Goal: Task Accomplishment & Management: Manage account settings

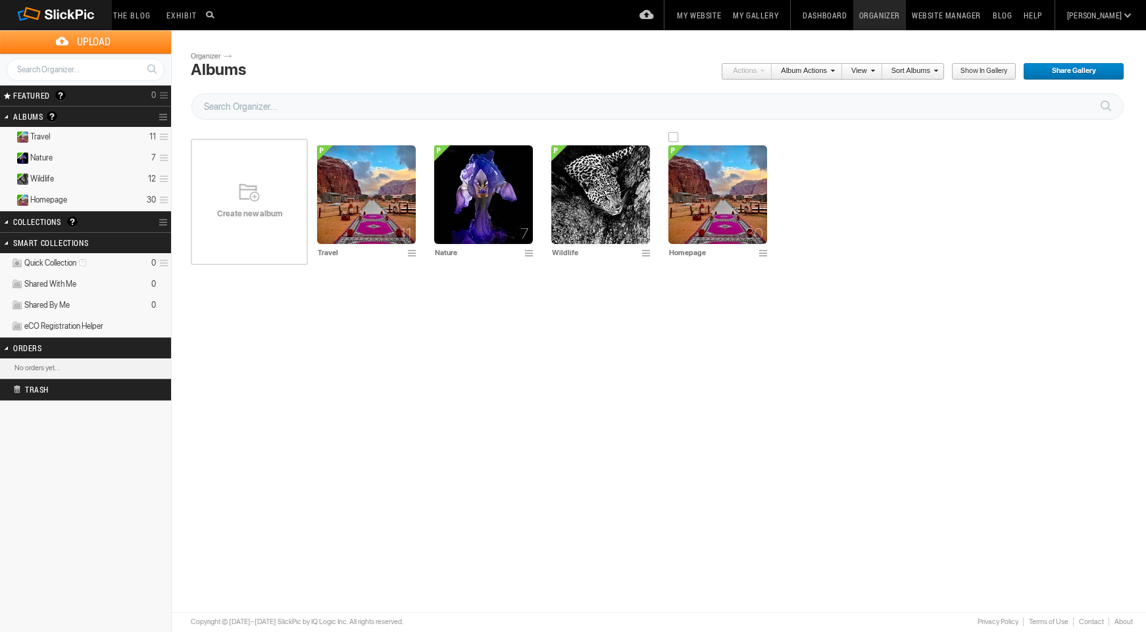
click at [738, 208] on img at bounding box center [717, 194] width 99 height 99
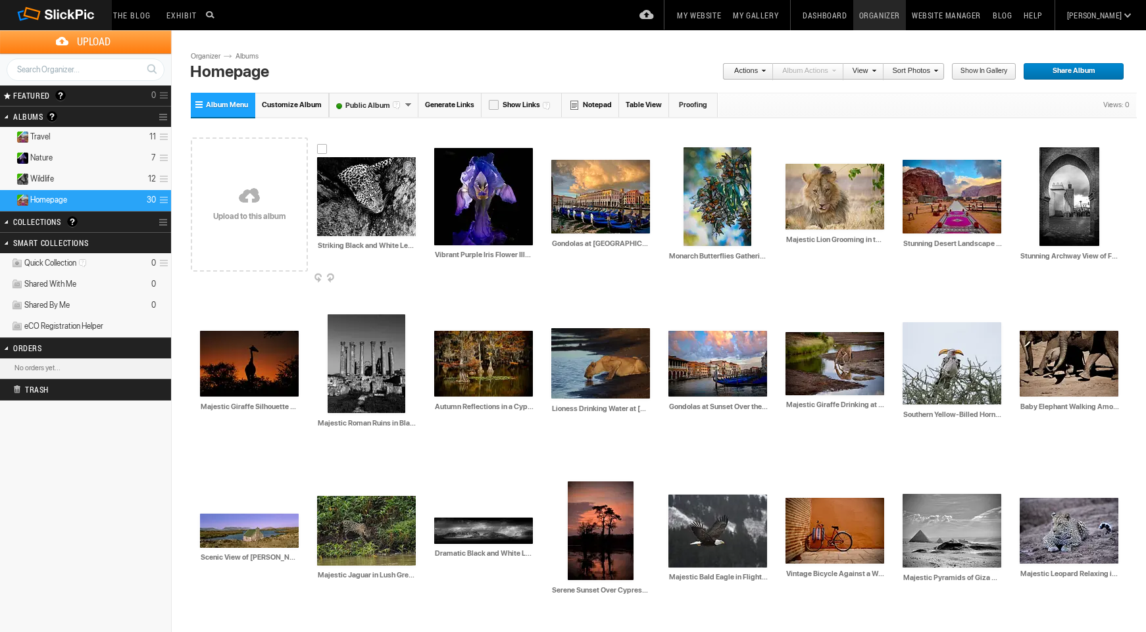
click at [320, 147] on div at bounding box center [322, 149] width 11 height 11
click at [1044, 138] on div at bounding box center [1044, 139] width 11 height 11
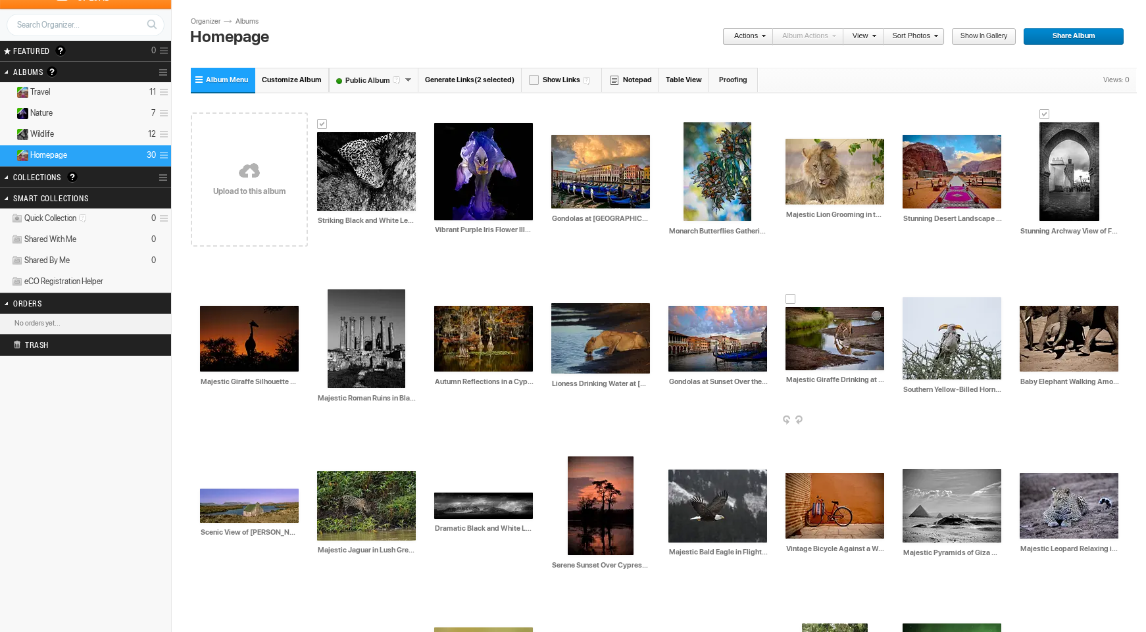
scroll to position [154, 0]
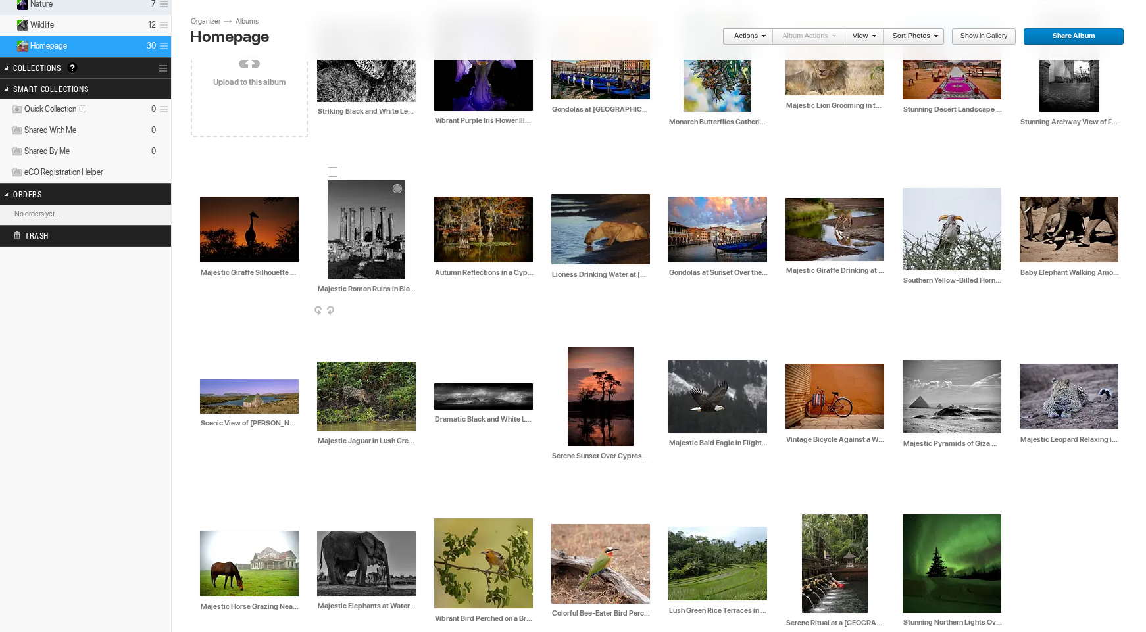
click at [332, 173] on div at bounding box center [333, 172] width 11 height 11
click at [441, 376] on div at bounding box center [439, 375] width 11 height 11
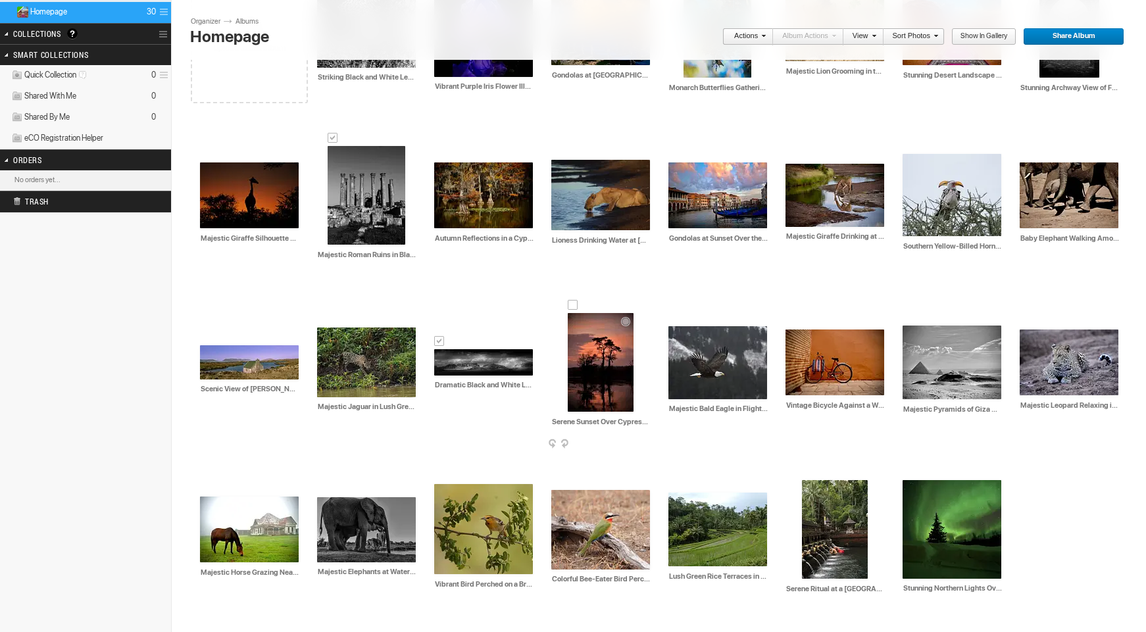
scroll to position [192, 0]
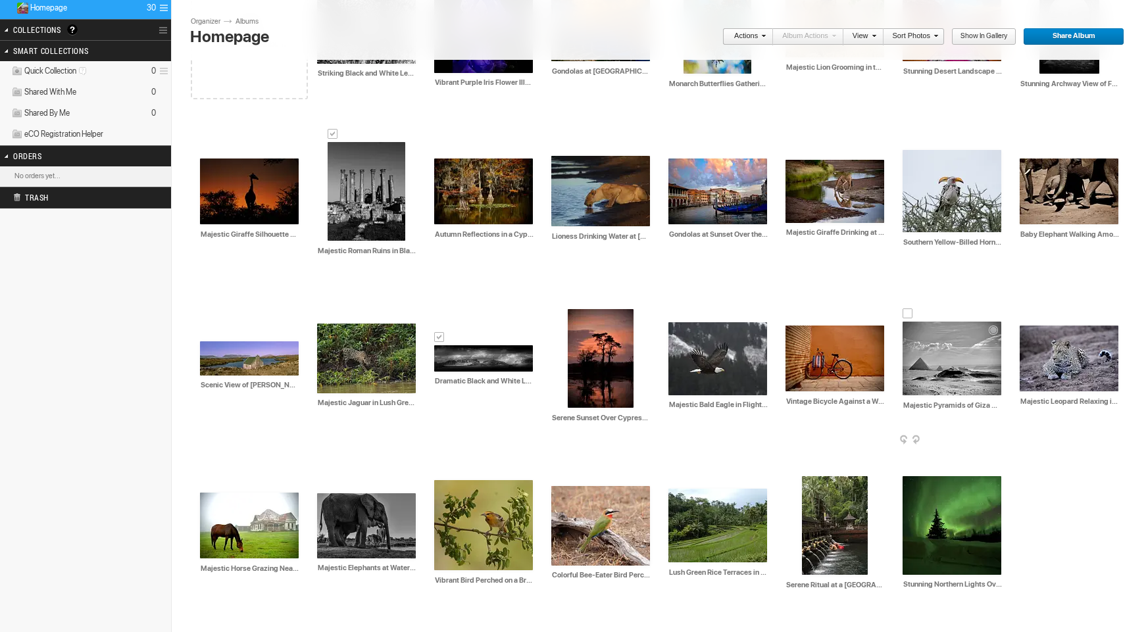
click at [909, 312] on div at bounding box center [907, 313] width 11 height 11
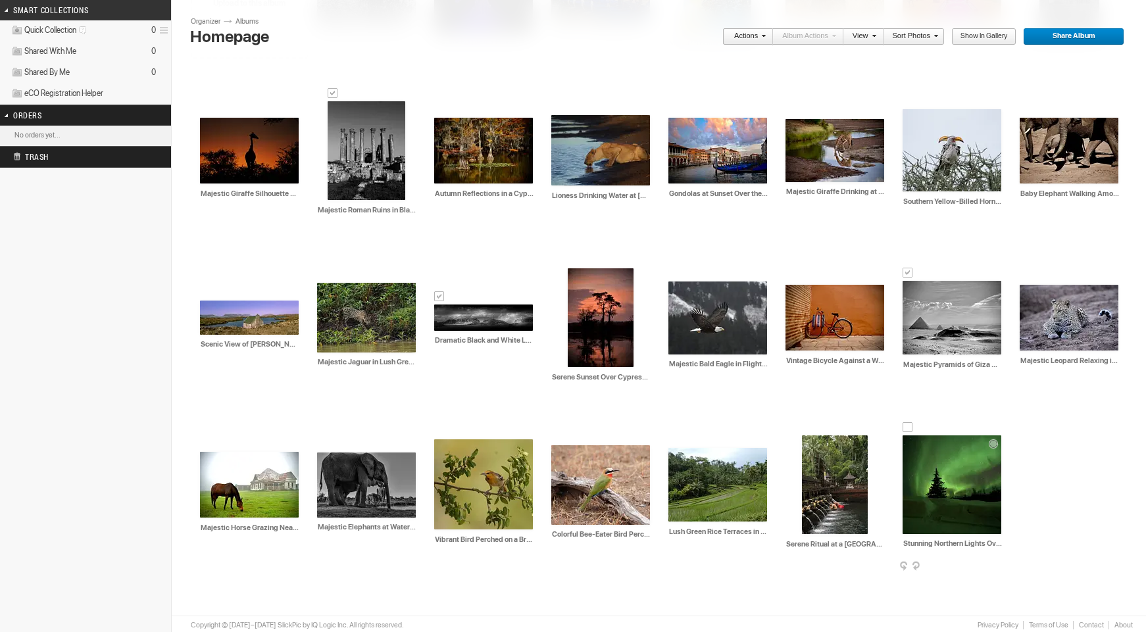
scroll to position [236, 0]
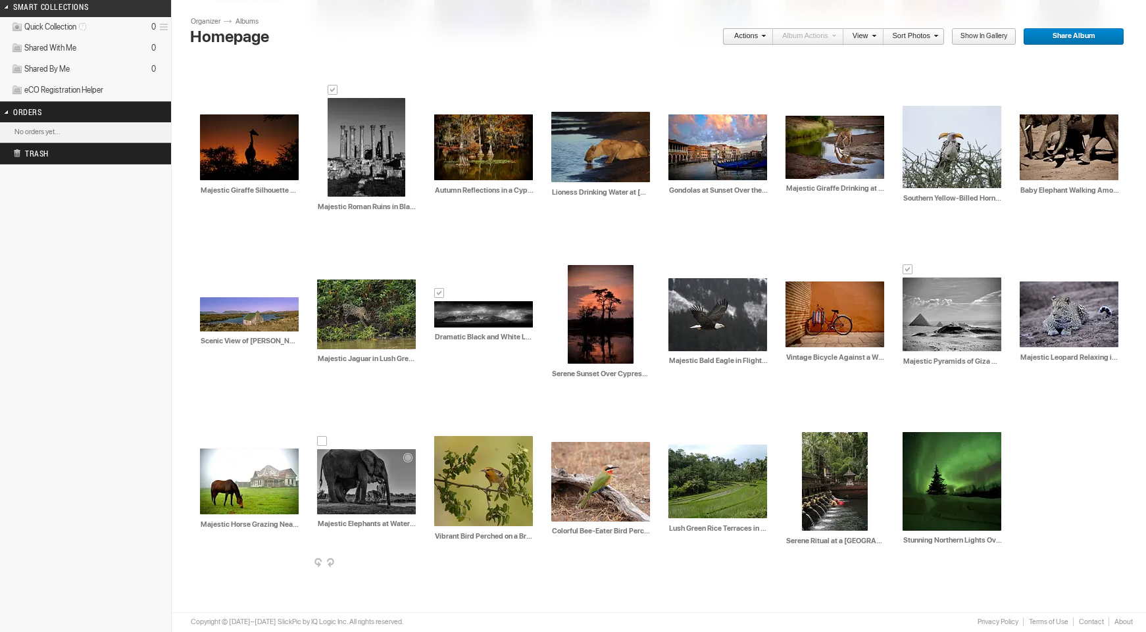
click at [322, 441] on div at bounding box center [322, 441] width 11 height 11
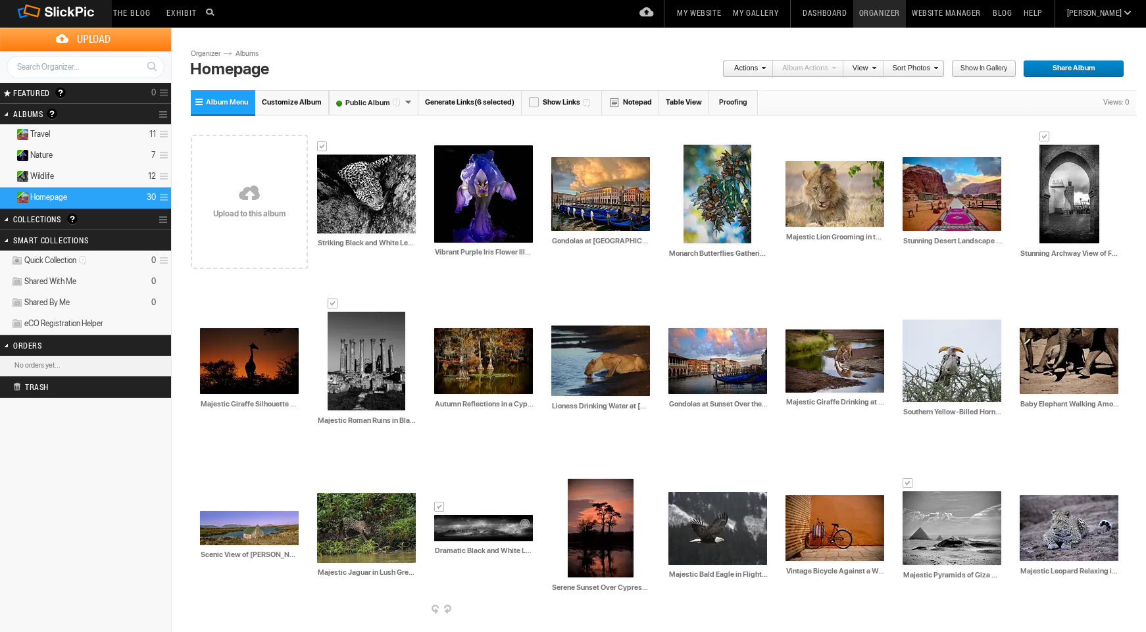
scroll to position [0, 0]
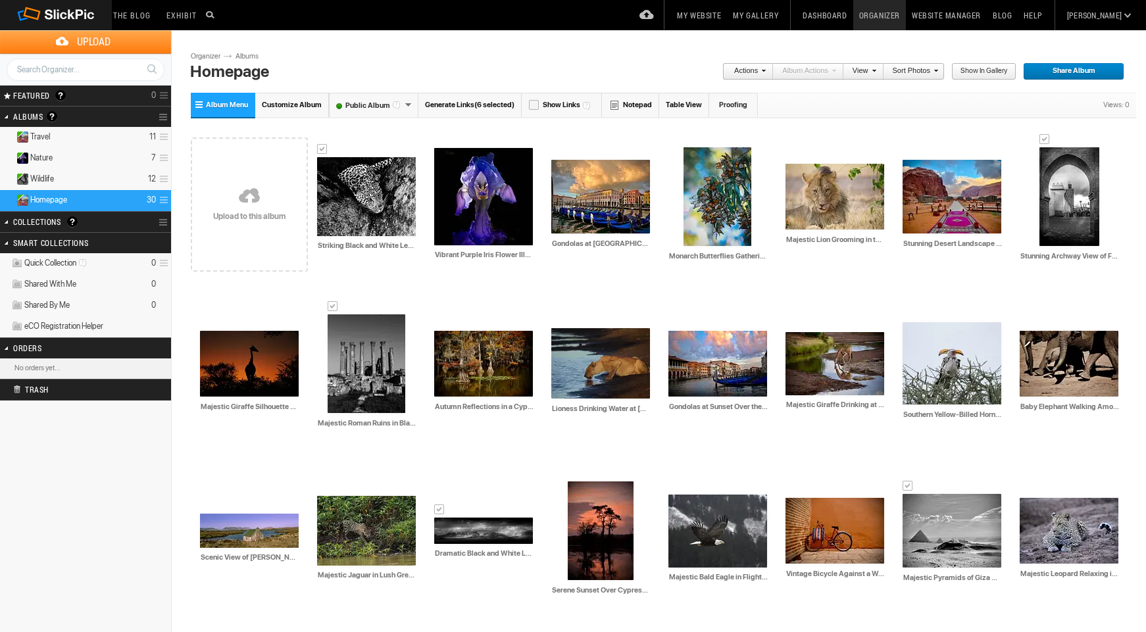
click at [757, 72] on link "Actions" at bounding box center [743, 71] width 43 height 17
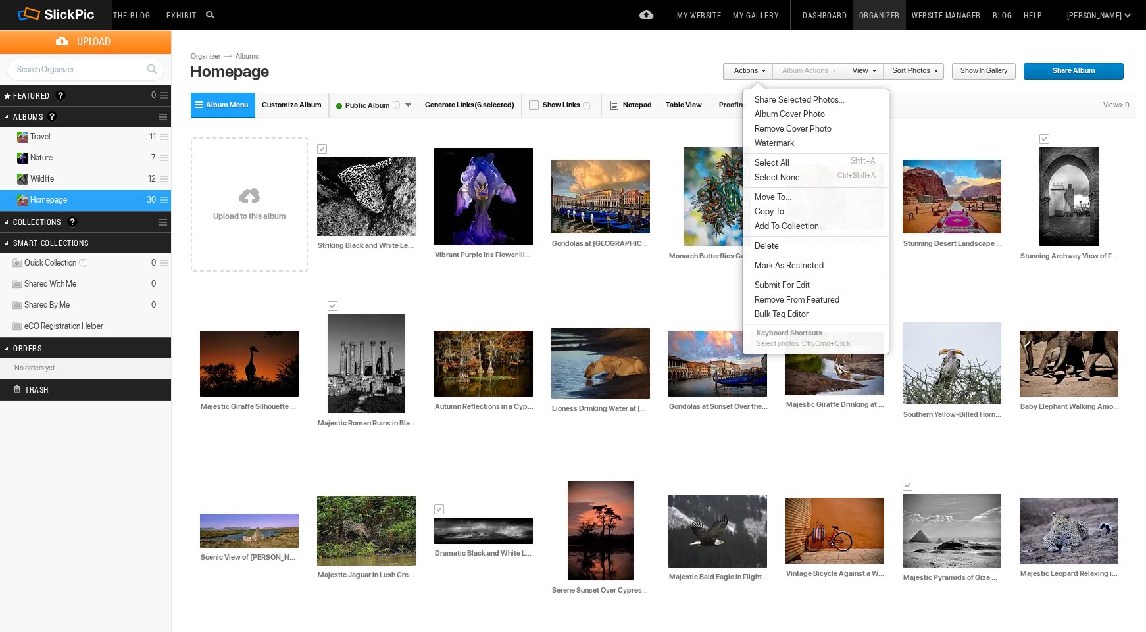
click at [777, 211] on span "Copy To..." at bounding box center [769, 212] width 39 height 11
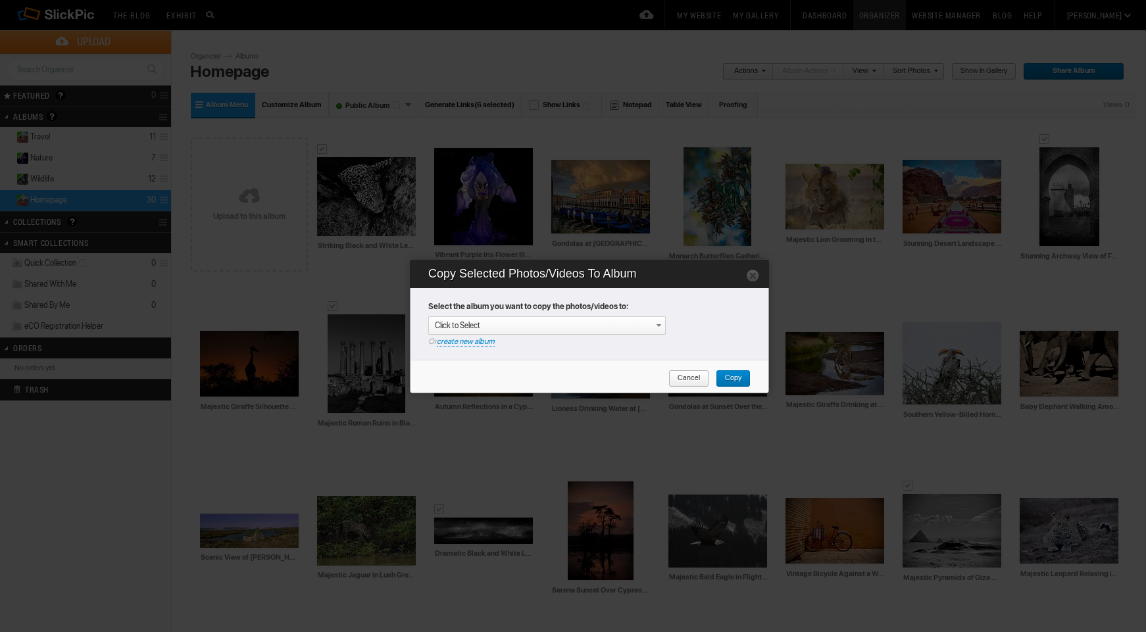
click at [481, 342] on link "create new album" at bounding box center [466, 342] width 58 height 10
click at [493, 322] on div "Enter your title or it will remain as date/time: 2025-08-11 22:10" at bounding box center [550, 325] width 230 height 13
type input "Black & White"
click at [729, 374] on span "Copy" at bounding box center [729, 378] width 26 height 17
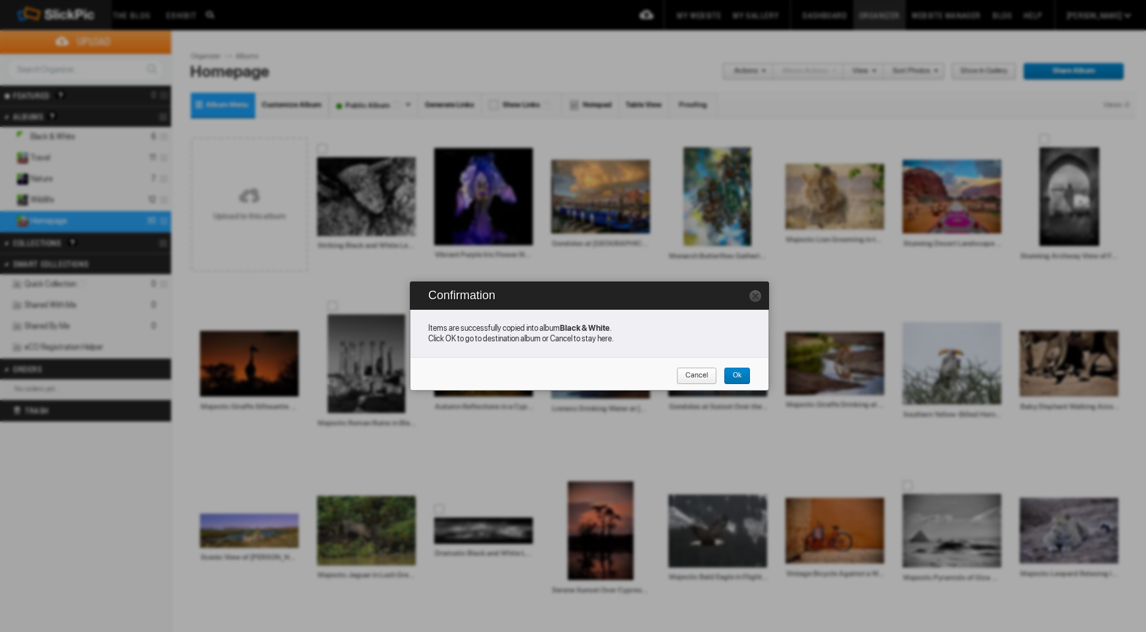
click at [739, 373] on span "Ok" at bounding box center [732, 376] width 18 height 17
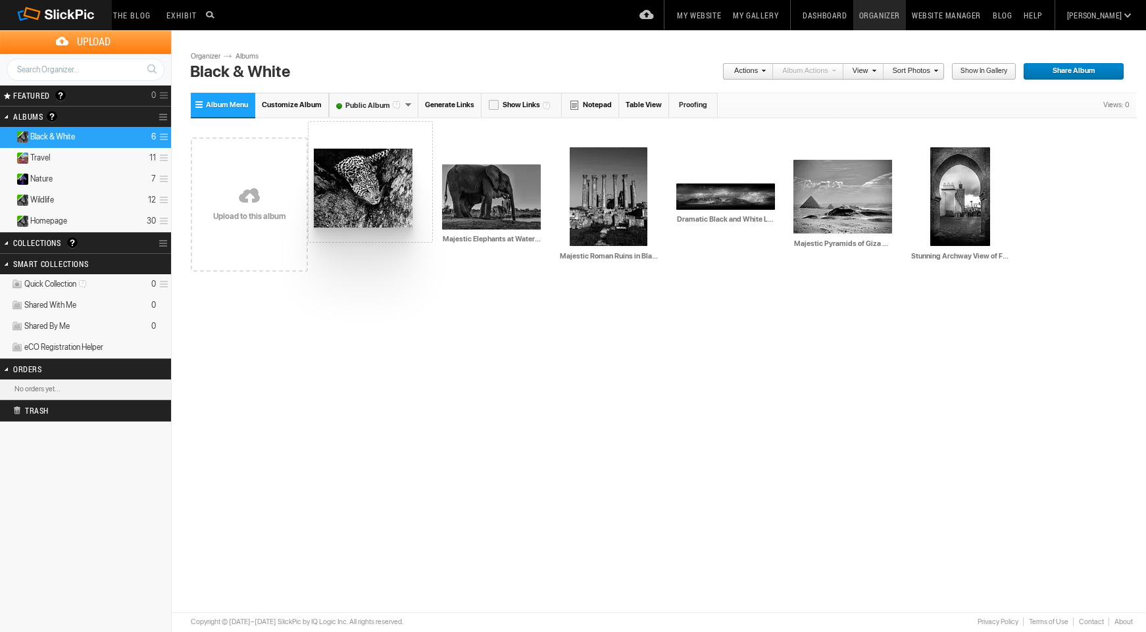
drag, startPoint x: 971, startPoint y: 195, endPoint x: 315, endPoint y: 147, distance: 657.4
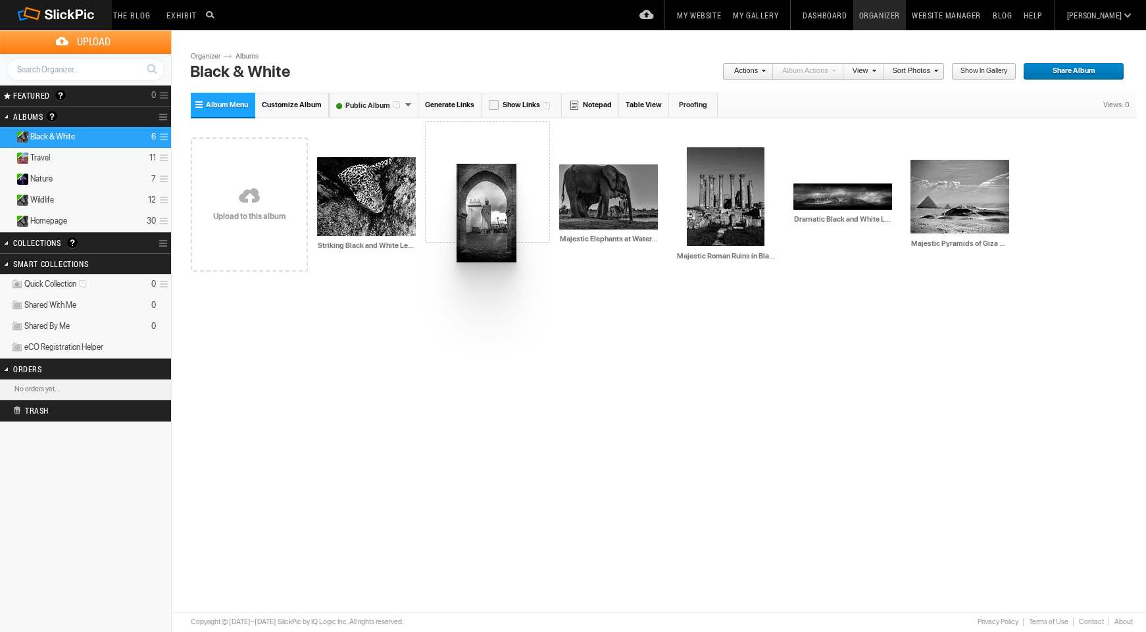
drag, startPoint x: 944, startPoint y: 195, endPoint x: 453, endPoint y: 162, distance: 491.7
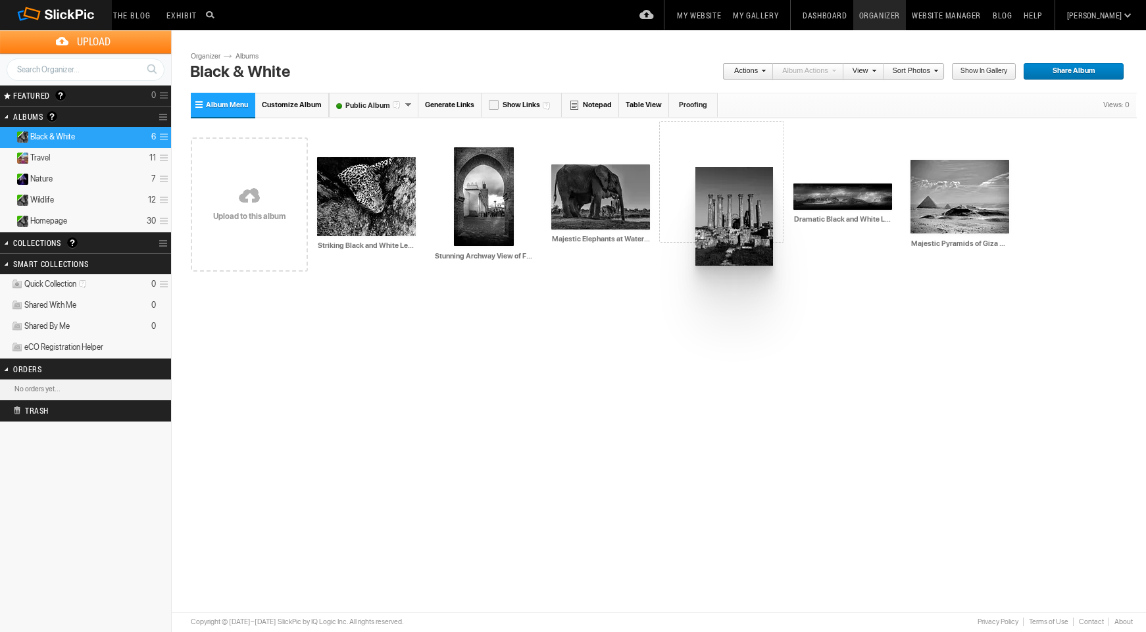
drag, startPoint x: 710, startPoint y: 190, endPoint x: 694, endPoint y: 167, distance: 27.9
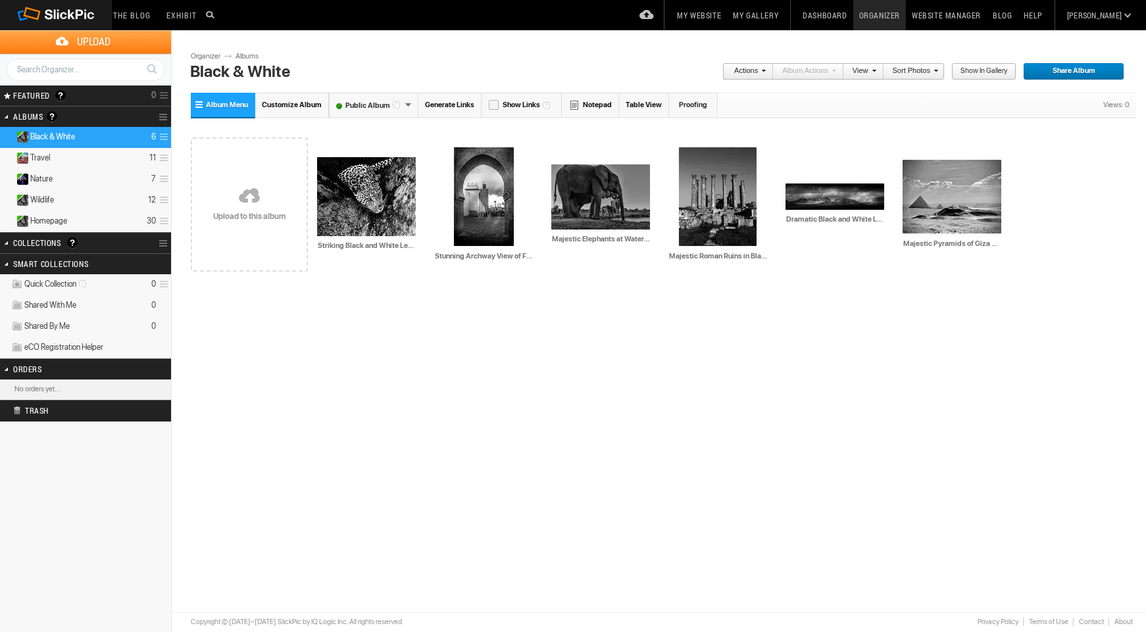
click at [248, 53] on link "Albums" at bounding box center [251, 56] width 39 height 11
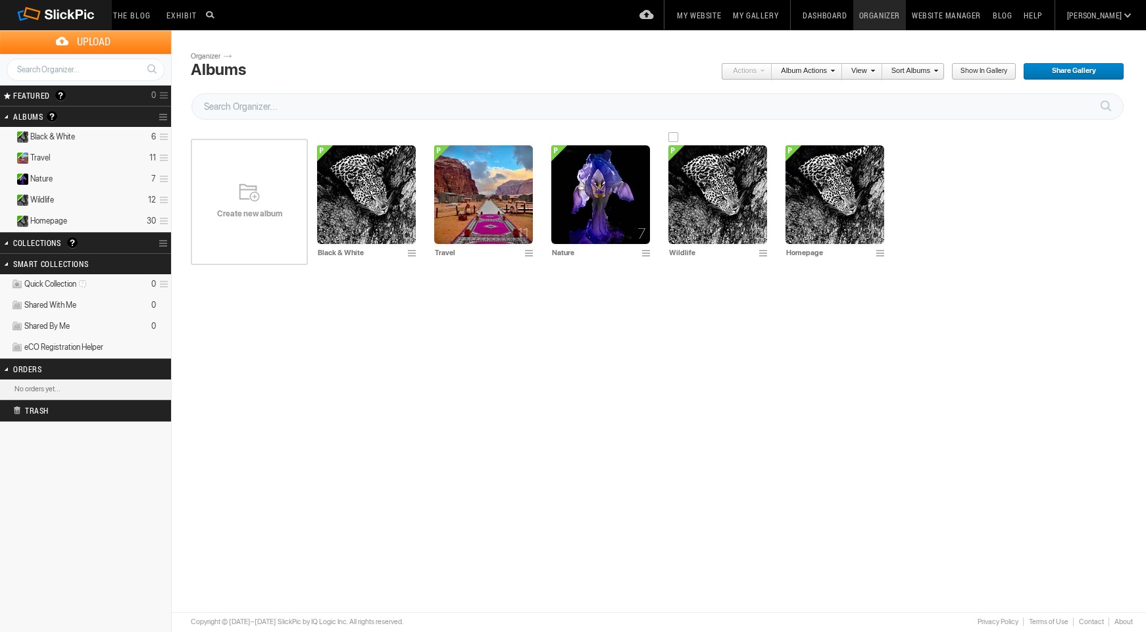
click at [713, 212] on img at bounding box center [717, 194] width 99 height 99
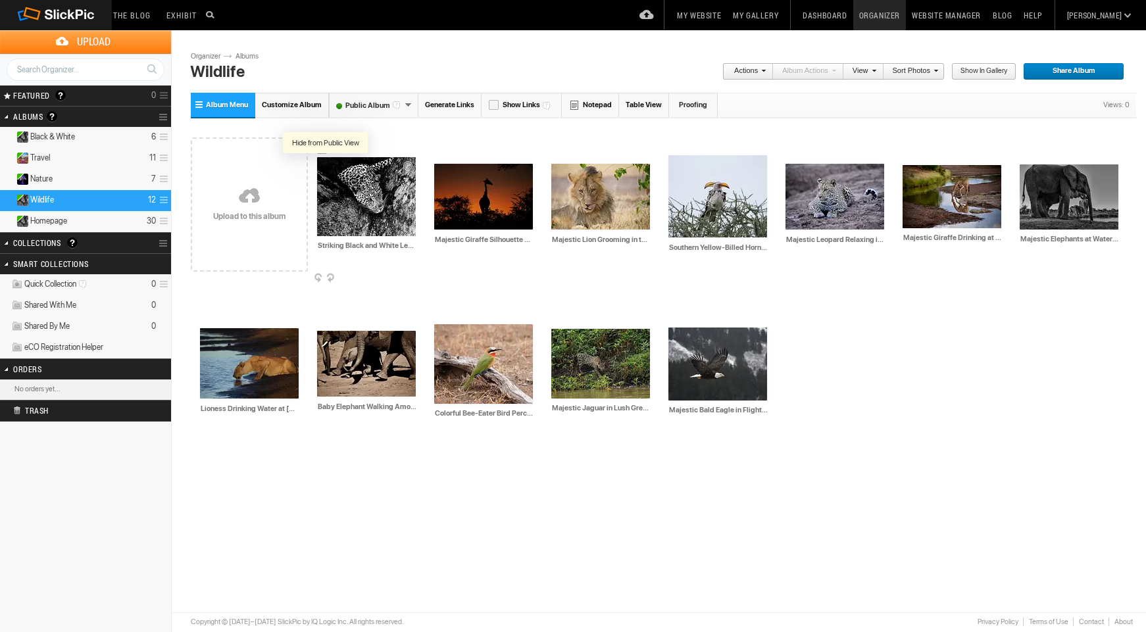
click at [325, 166] on div at bounding box center [326, 166] width 13 height 13
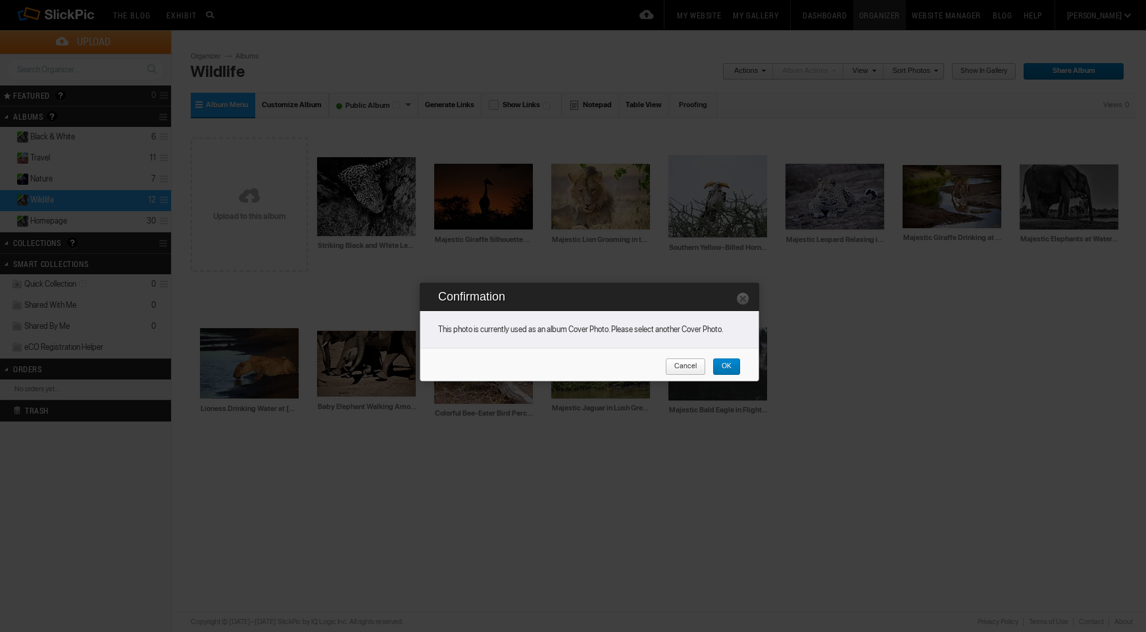
click at [723, 366] on span "OK" at bounding box center [721, 366] width 19 height 17
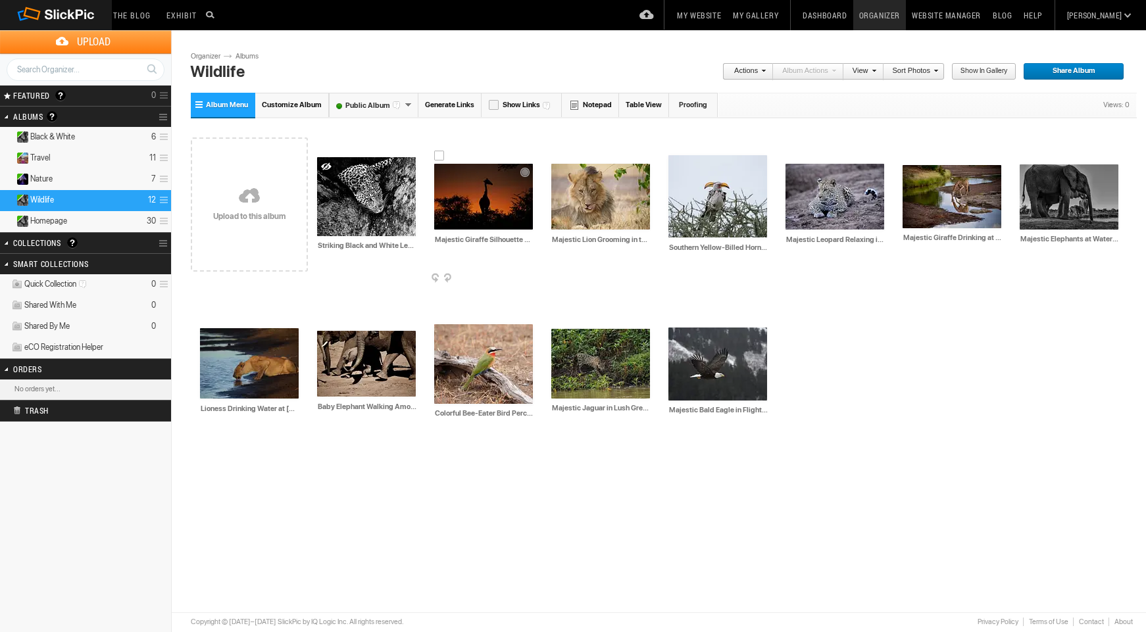
click at [531, 277] on span at bounding box center [531, 279] width 13 height 11
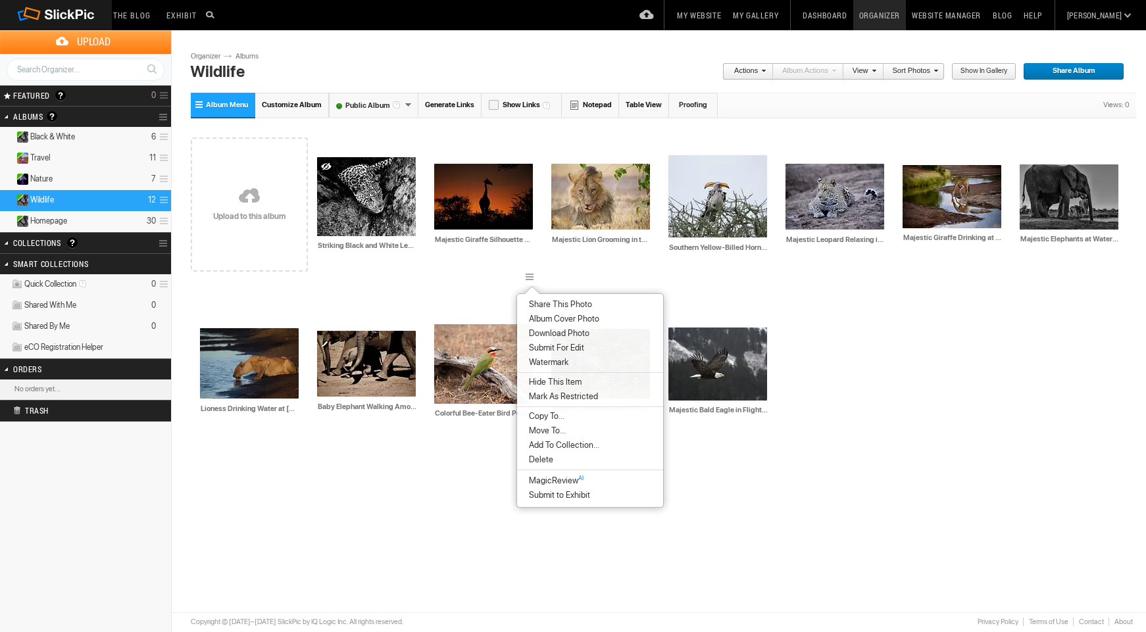
click at [561, 320] on span "Album Cover Photo" at bounding box center [562, 319] width 74 height 11
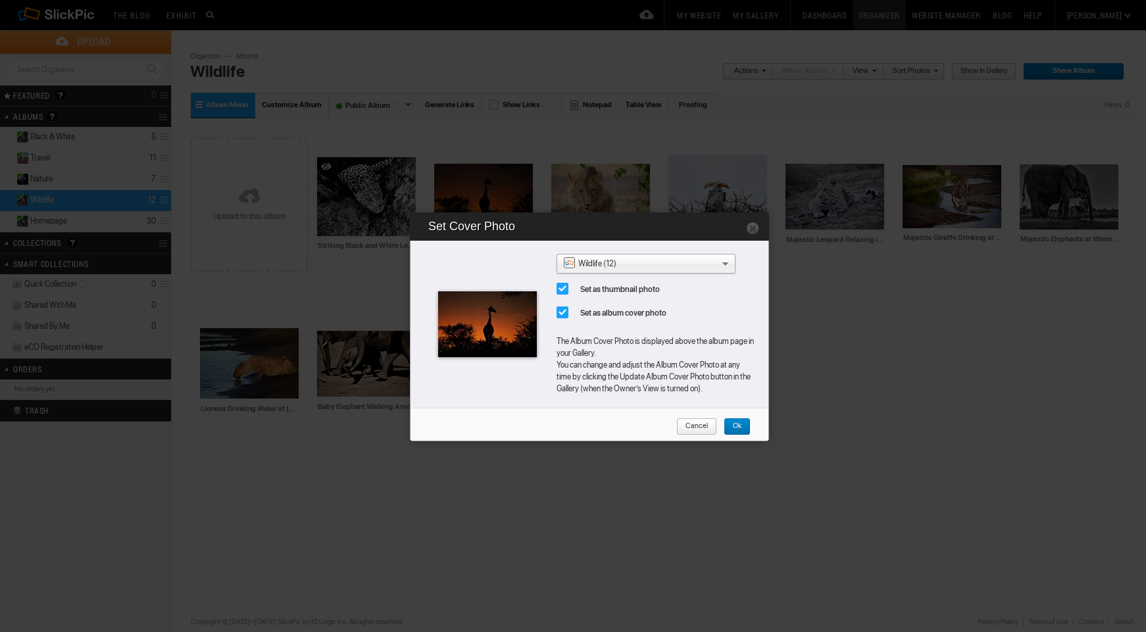
click at [739, 432] on span "Ok" at bounding box center [732, 426] width 18 height 17
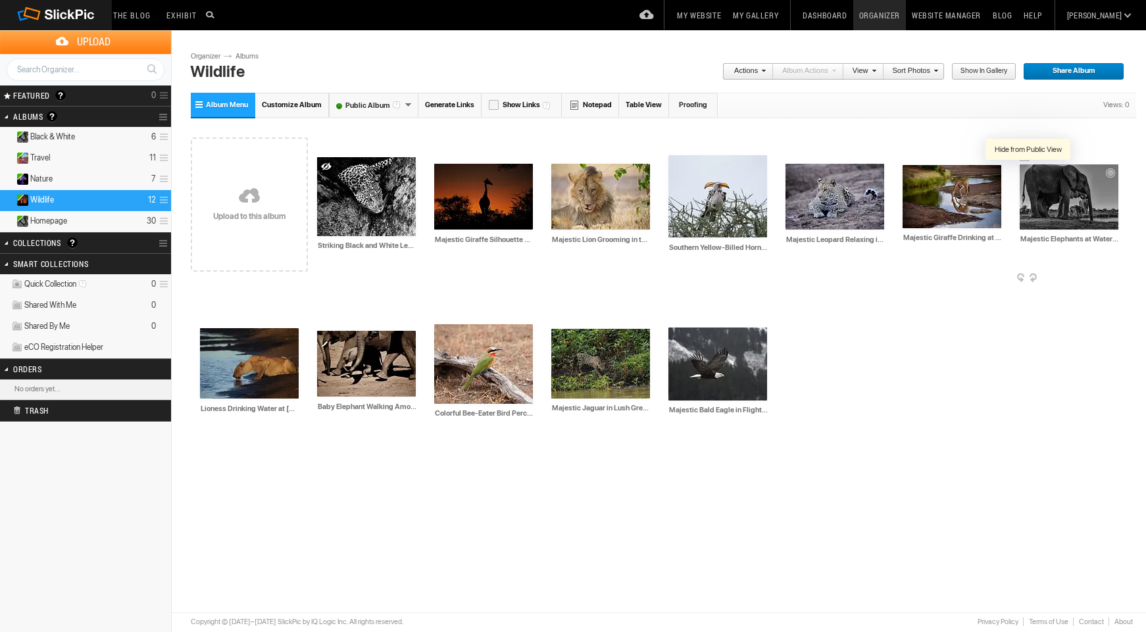
click at [1025, 172] on div at bounding box center [1028, 173] width 13 height 13
click at [252, 57] on link "Albums" at bounding box center [251, 56] width 39 height 11
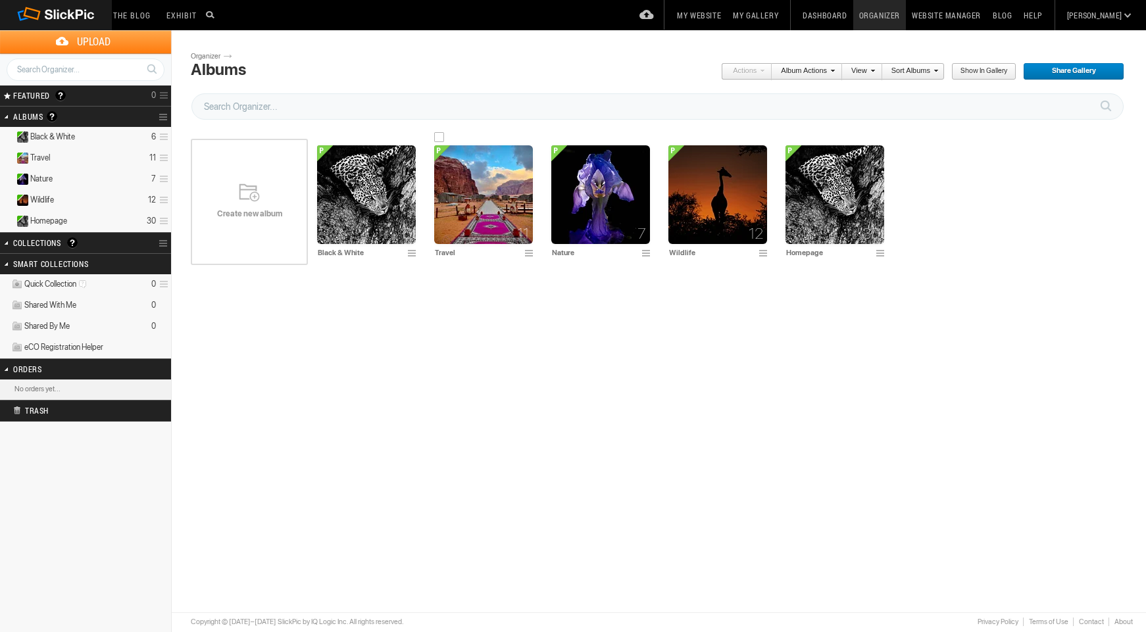
click at [470, 193] on img at bounding box center [483, 194] width 99 height 99
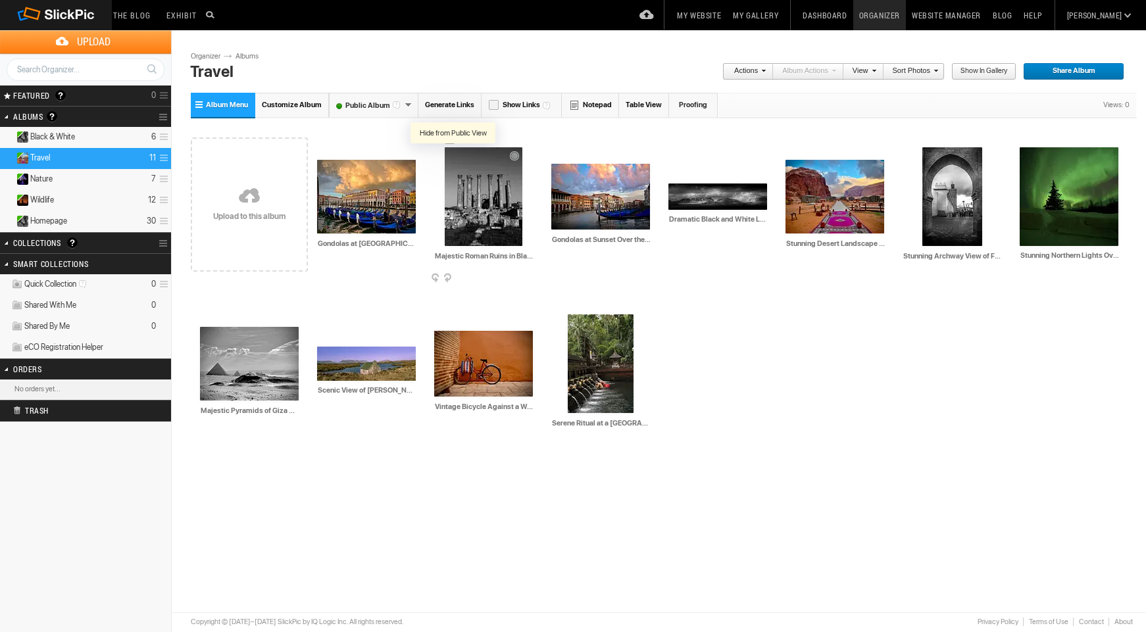
click at [454, 158] on div at bounding box center [453, 156] width 13 height 13
click at [676, 191] on div at bounding box center [677, 192] width 13 height 13
click at [929, 155] on div at bounding box center [931, 156] width 13 height 13
click at [211, 335] on div at bounding box center [209, 335] width 13 height 13
click at [248, 55] on link "Albums" at bounding box center [251, 56] width 39 height 11
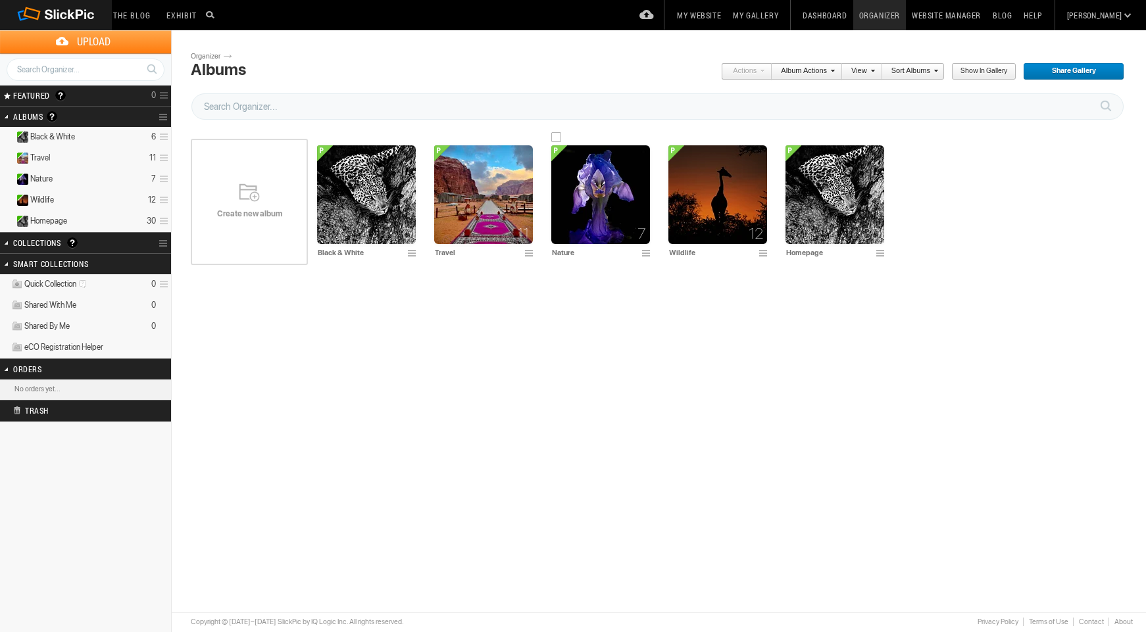
click at [598, 221] on img at bounding box center [600, 194] width 99 height 99
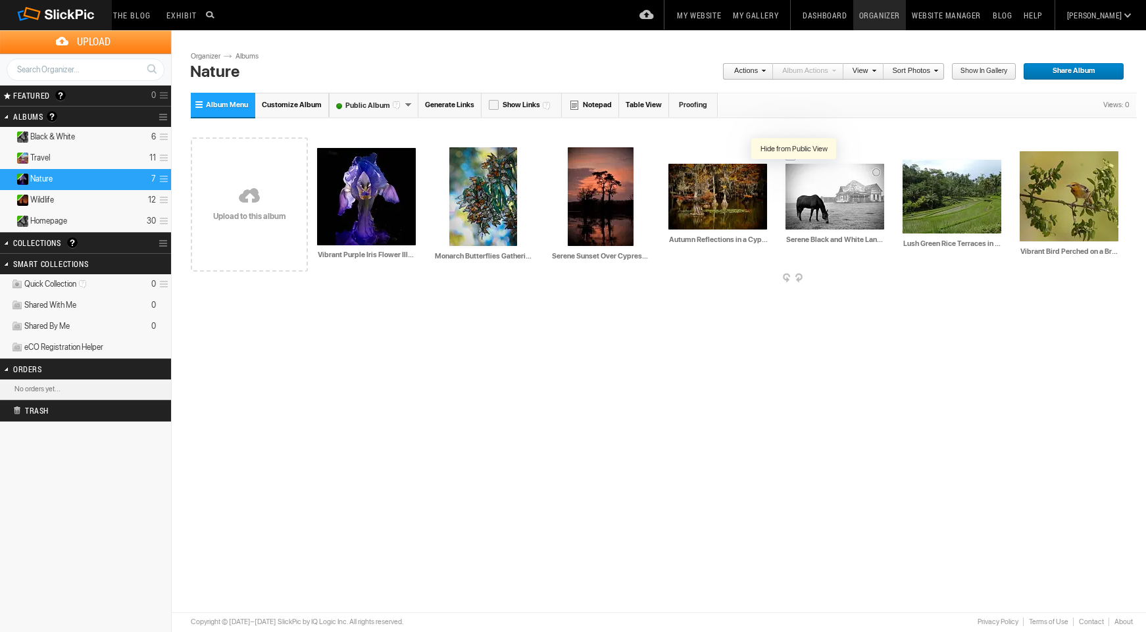
click at [793, 172] on div at bounding box center [794, 172] width 13 height 13
click at [785, 153] on div "AI Serene Black and White Landscape of a Horse Grazing Near an Abandoned Farmho…" at bounding box center [834, 204] width 117 height 167
click at [792, 156] on div at bounding box center [790, 156] width 11 height 11
click at [746, 66] on link "Actions" at bounding box center [743, 71] width 43 height 17
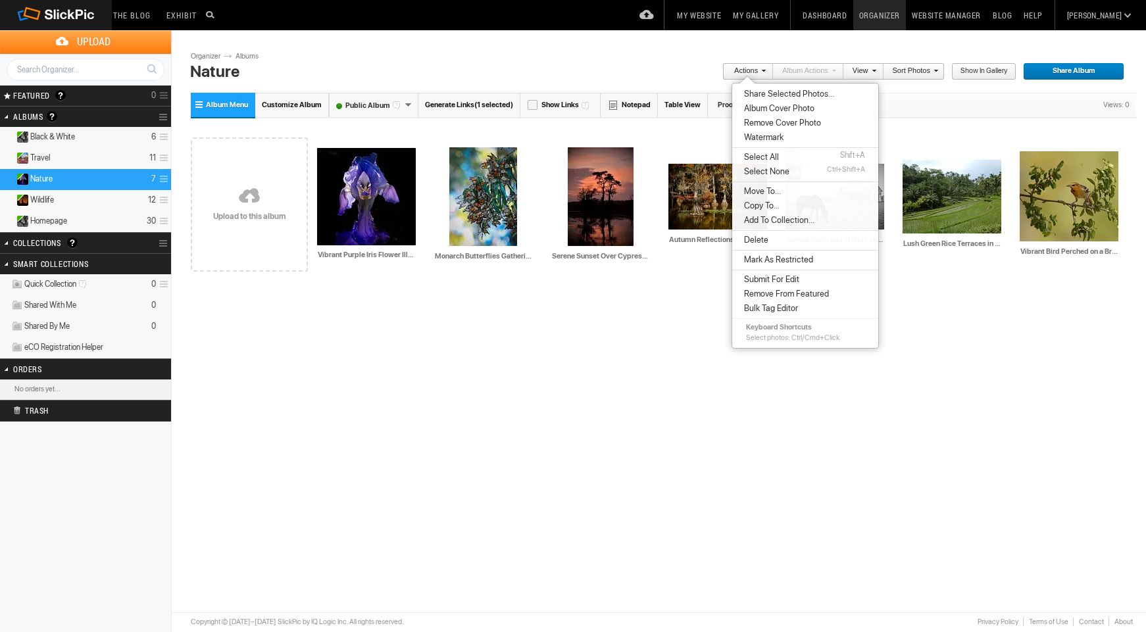
click at [771, 205] on span "Copy To..." at bounding box center [759, 206] width 39 height 11
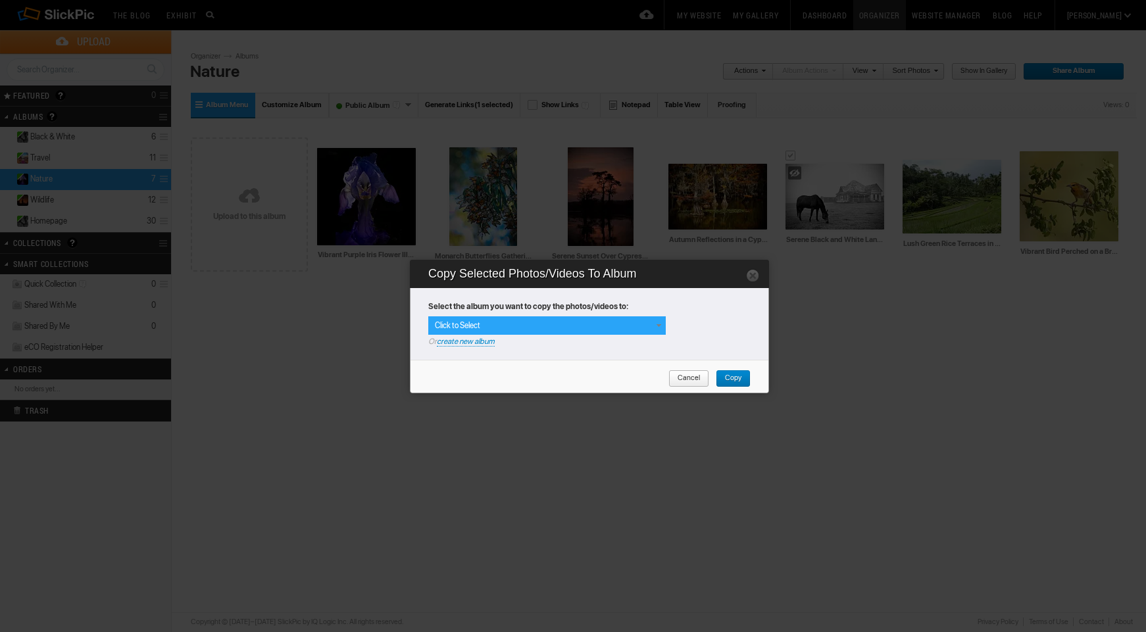
click at [577, 333] on div "Click to Select" at bounding box center [546, 325] width 237 height 18
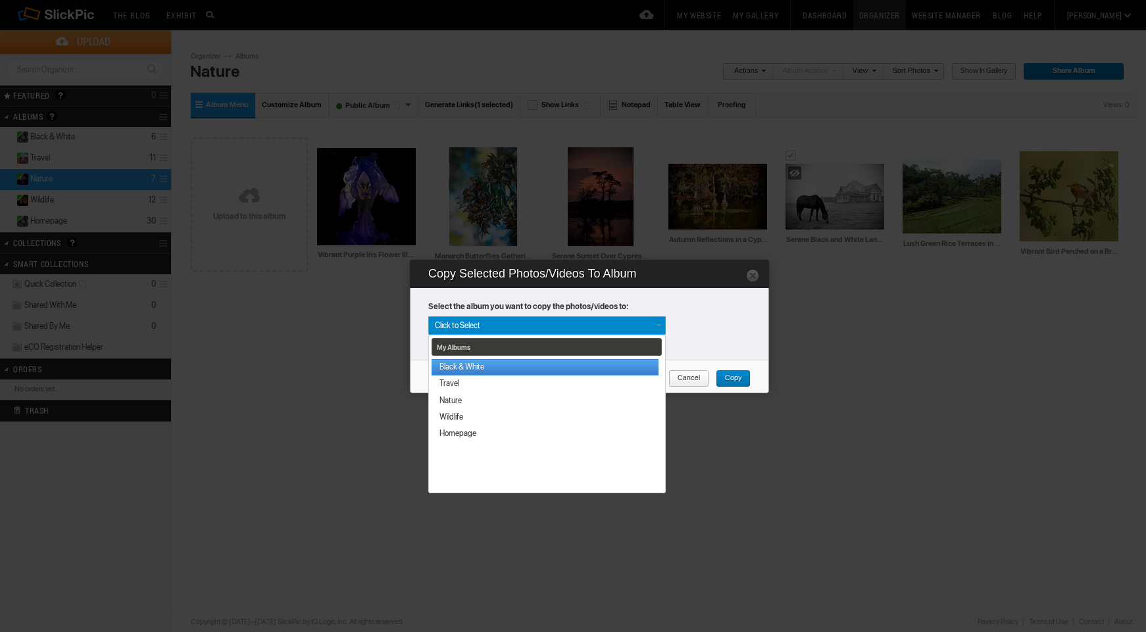
click at [516, 367] on link "Black & White" at bounding box center [544, 367] width 227 height 16
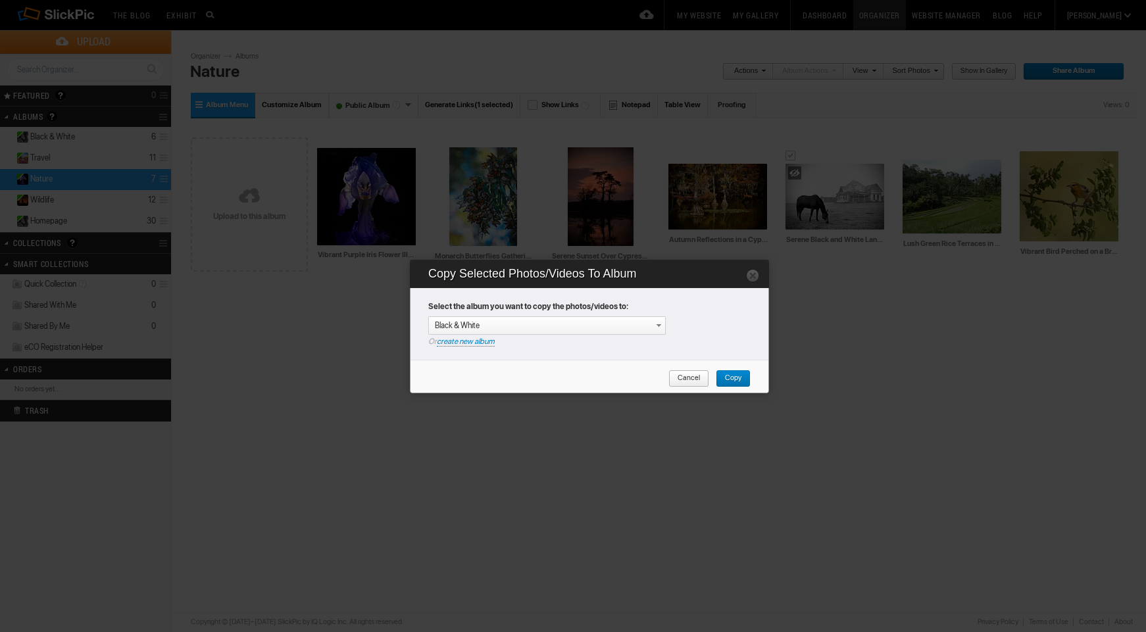
click at [736, 379] on span "Copy" at bounding box center [729, 378] width 26 height 17
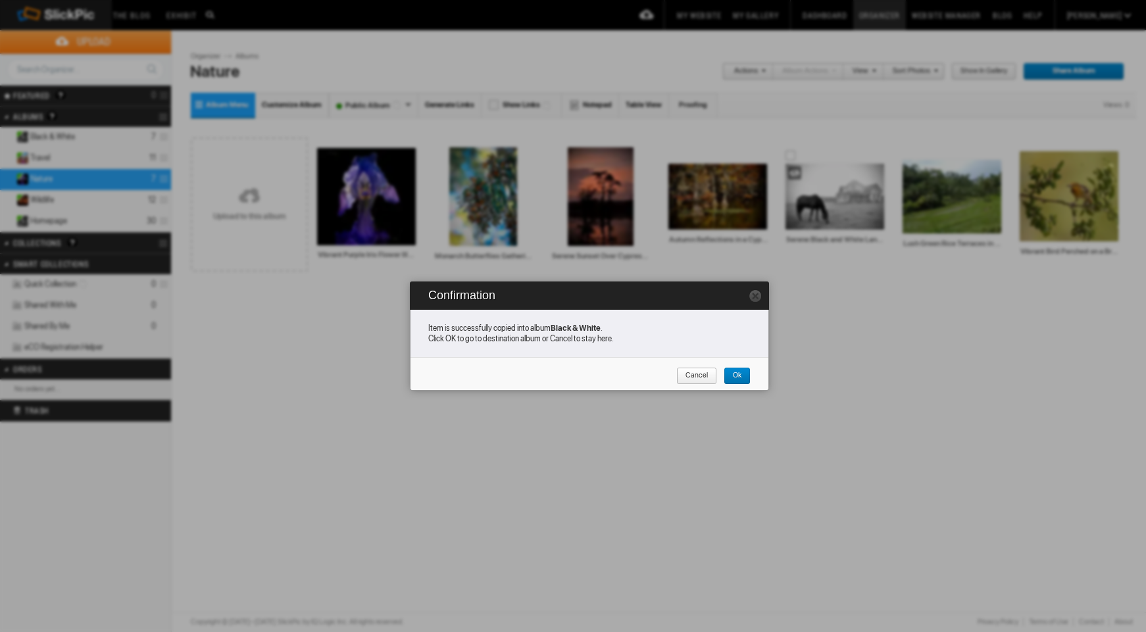
click at [739, 372] on span "Ok" at bounding box center [732, 376] width 18 height 17
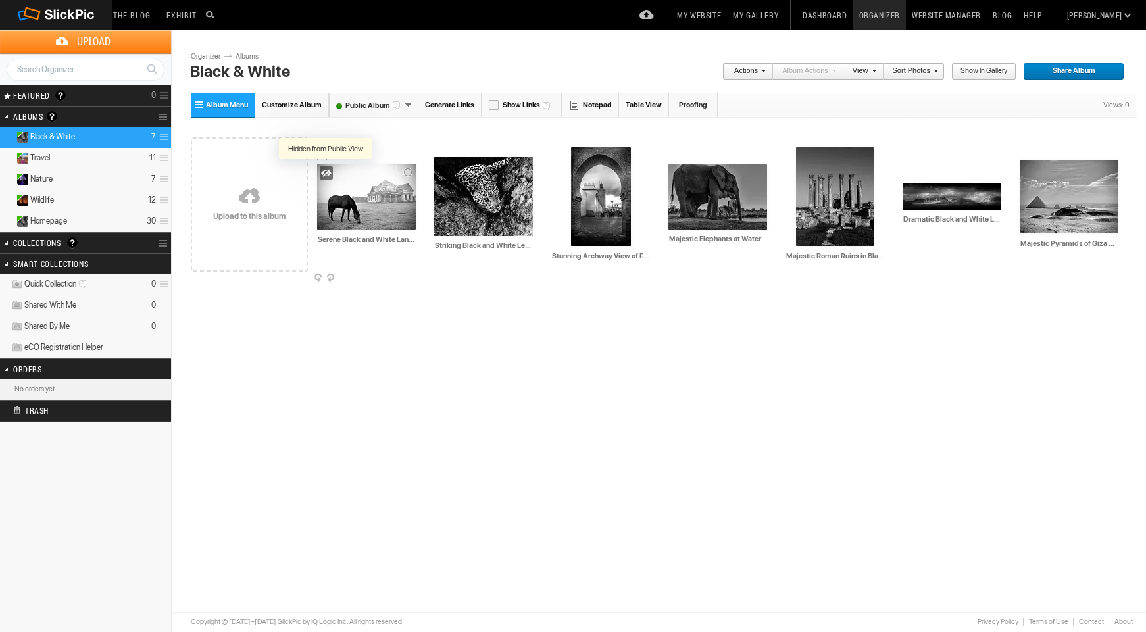
click at [329, 173] on div at bounding box center [326, 172] width 13 height 13
click at [244, 55] on link "Albums" at bounding box center [251, 56] width 39 height 11
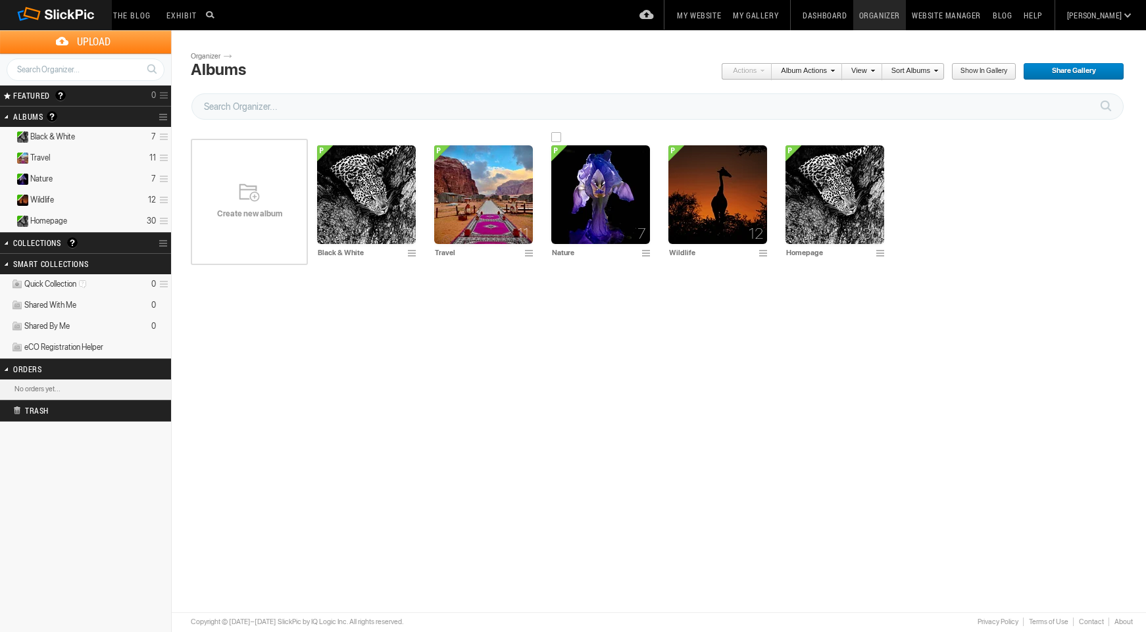
click at [581, 202] on img at bounding box center [600, 194] width 99 height 99
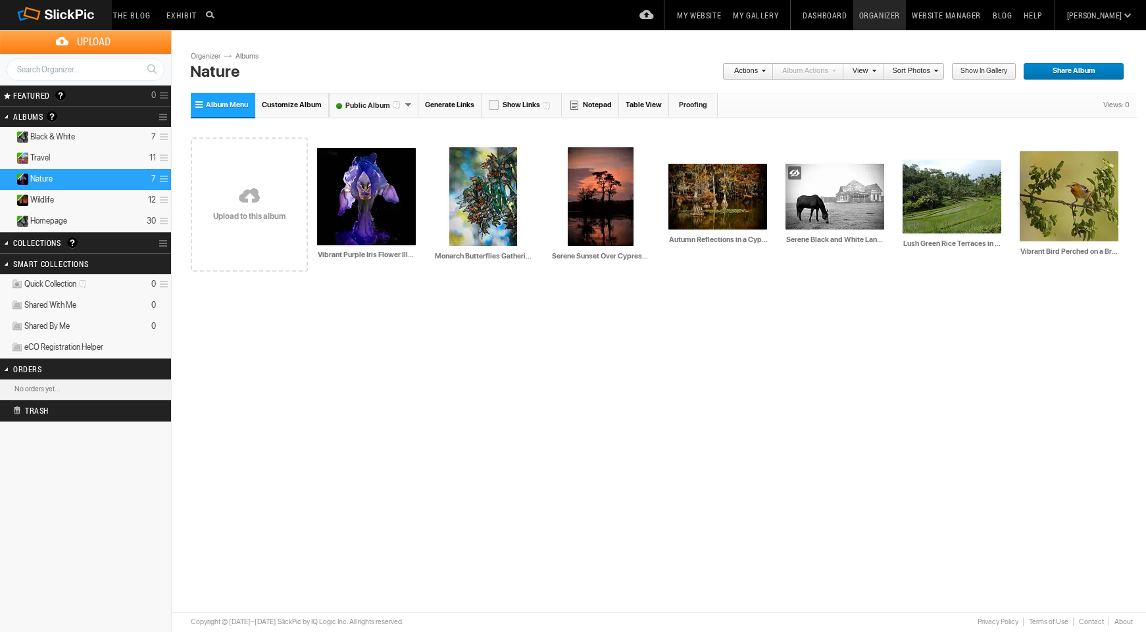
click at [963, 12] on link "Website Manager" at bounding box center [946, 15] width 81 height 30
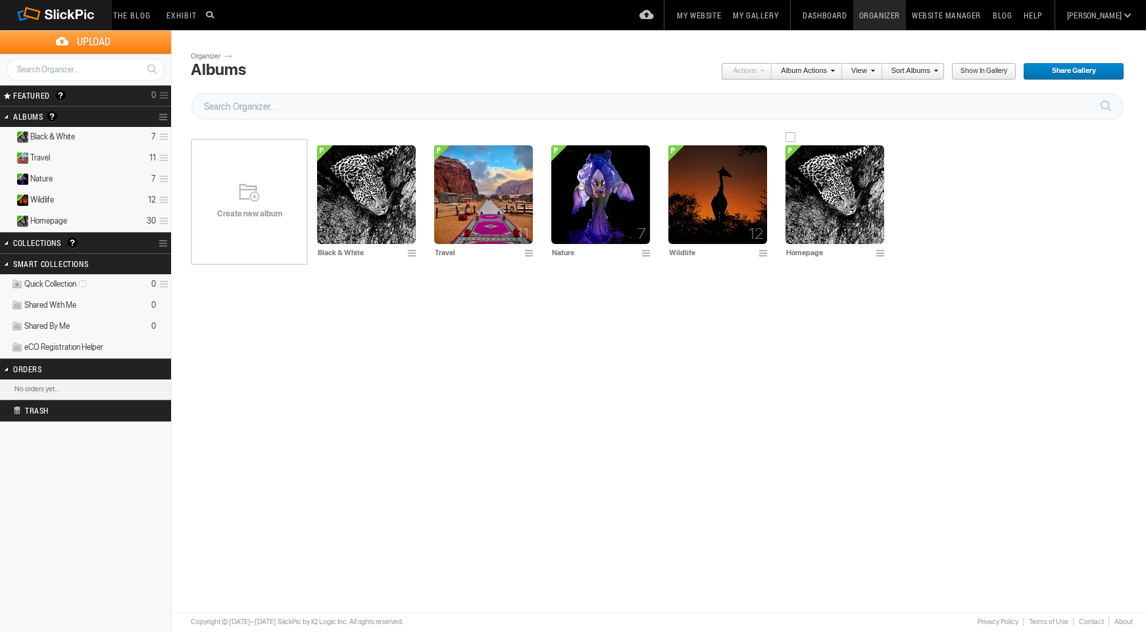
click at [827, 208] on img at bounding box center [834, 194] width 99 height 99
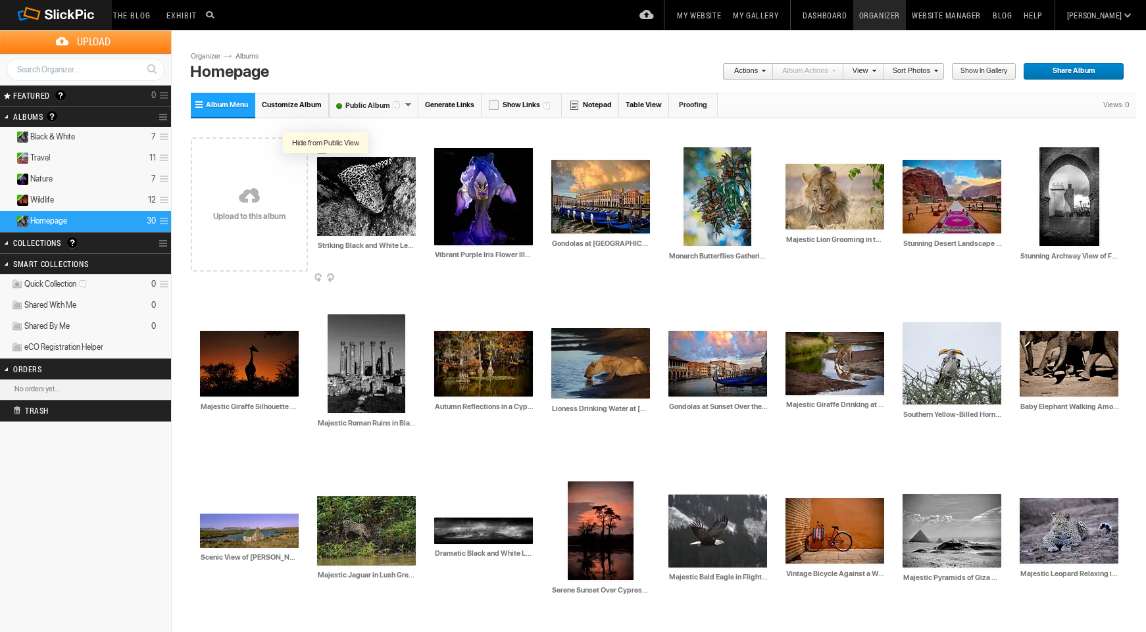
click at [326, 164] on div at bounding box center [326, 166] width 13 height 13
click at [1046, 157] on div at bounding box center [1048, 156] width 13 height 13
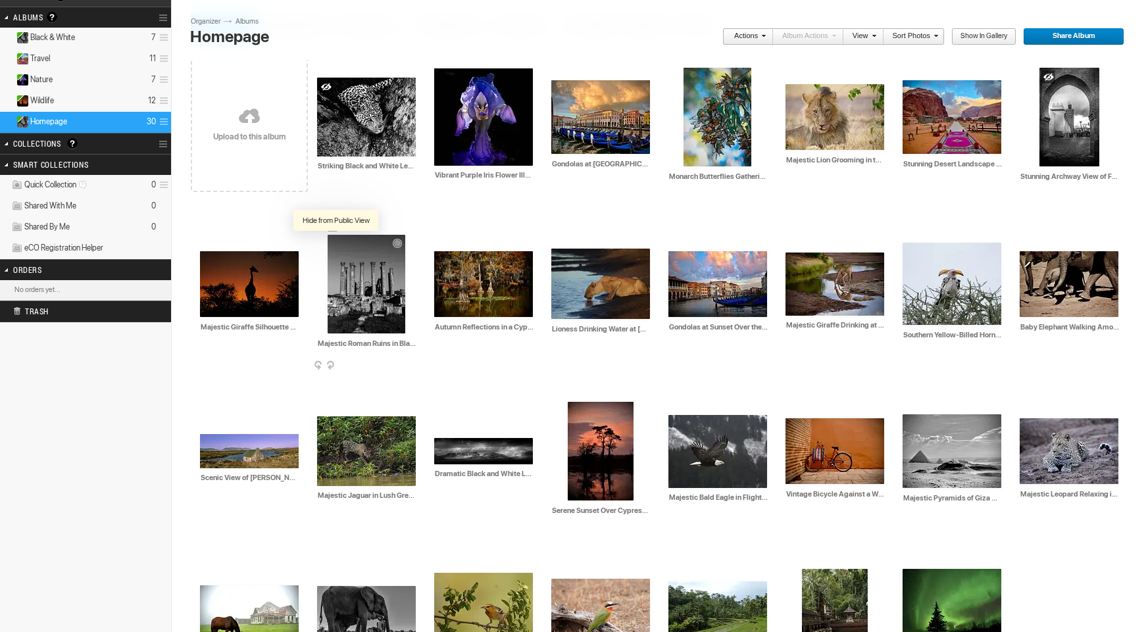
click at [337, 245] on div at bounding box center [336, 243] width 13 height 13
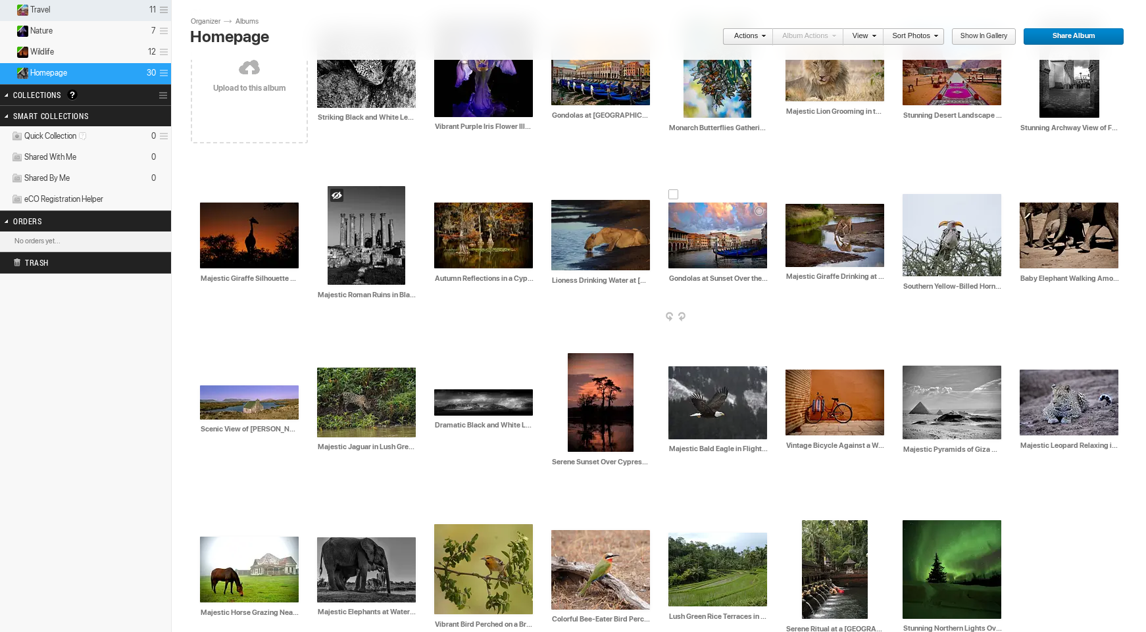
scroll to position [149, 0]
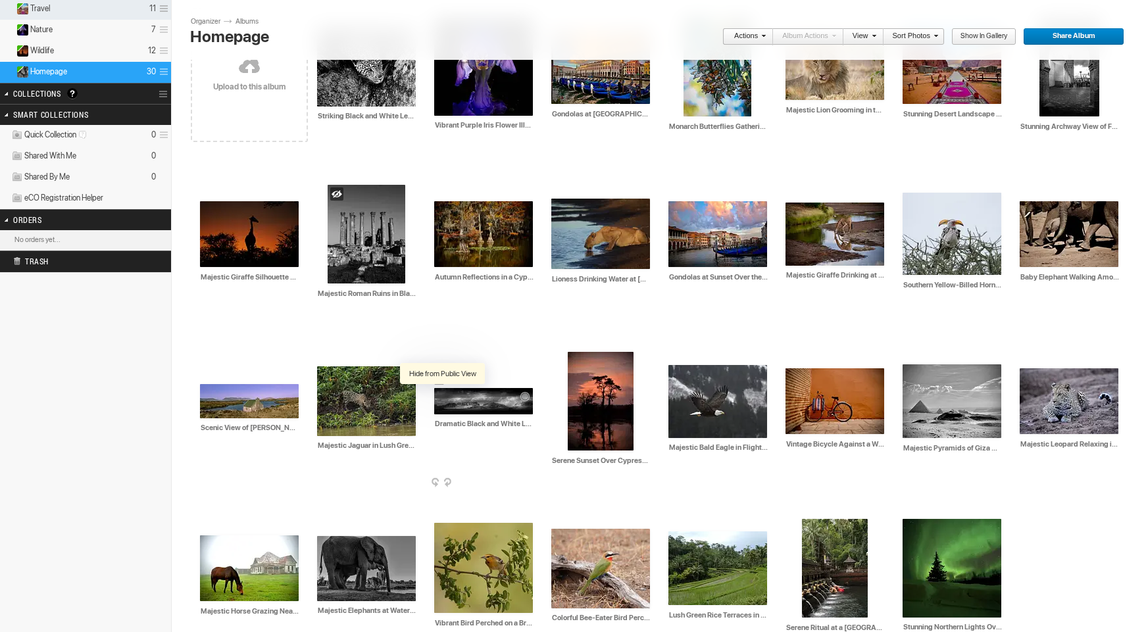
click at [443, 396] on div at bounding box center [443, 397] width 13 height 13
click at [911, 371] on div at bounding box center [911, 373] width 13 height 13
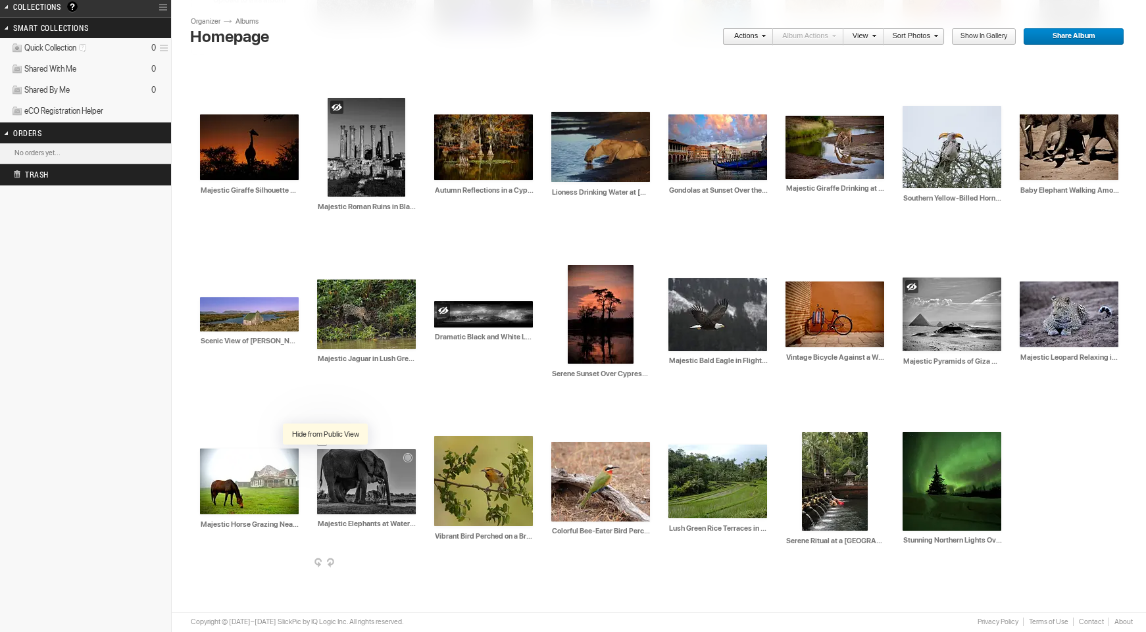
click at [324, 458] on div at bounding box center [326, 458] width 13 height 13
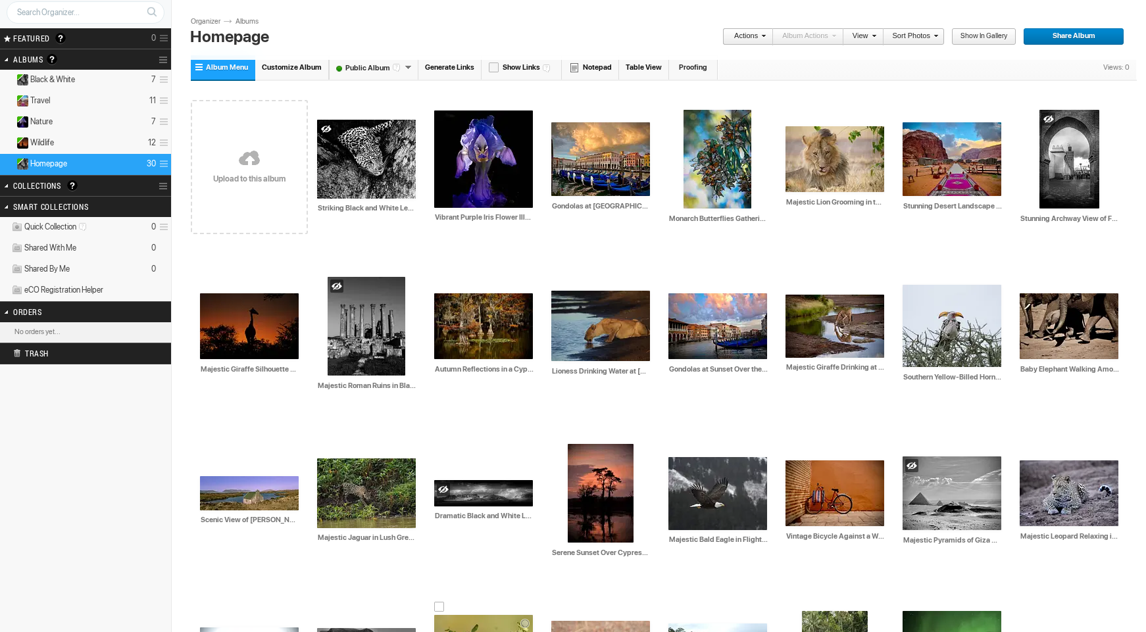
scroll to position [0, 0]
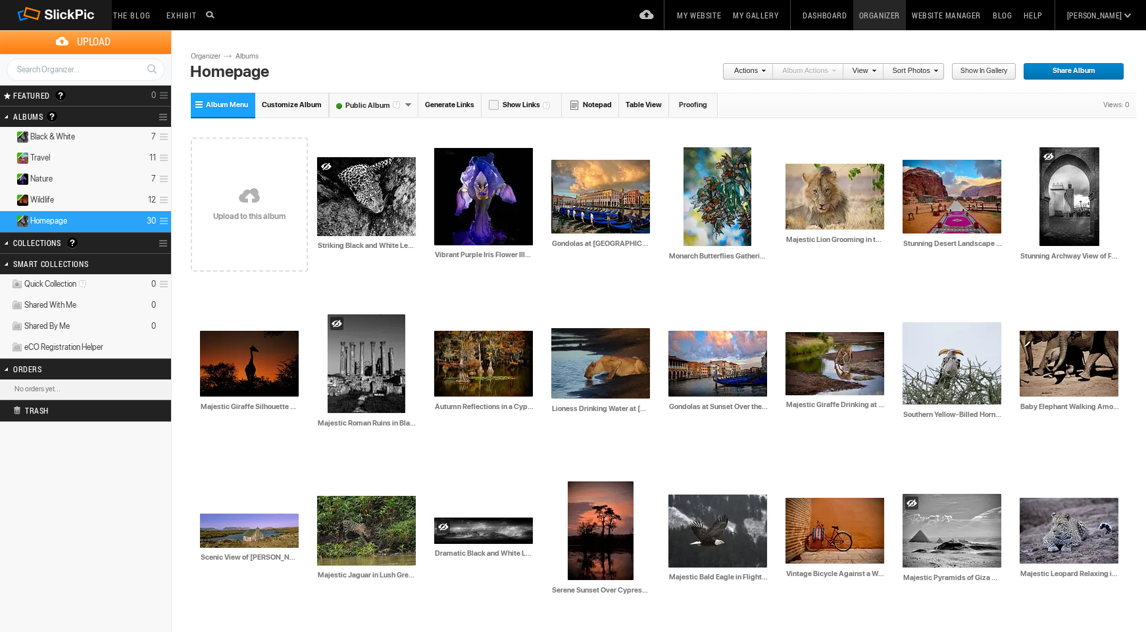
click at [979, 15] on link "Website Manager" at bounding box center [946, 15] width 81 height 30
